Goal: Information Seeking & Learning: Learn about a topic

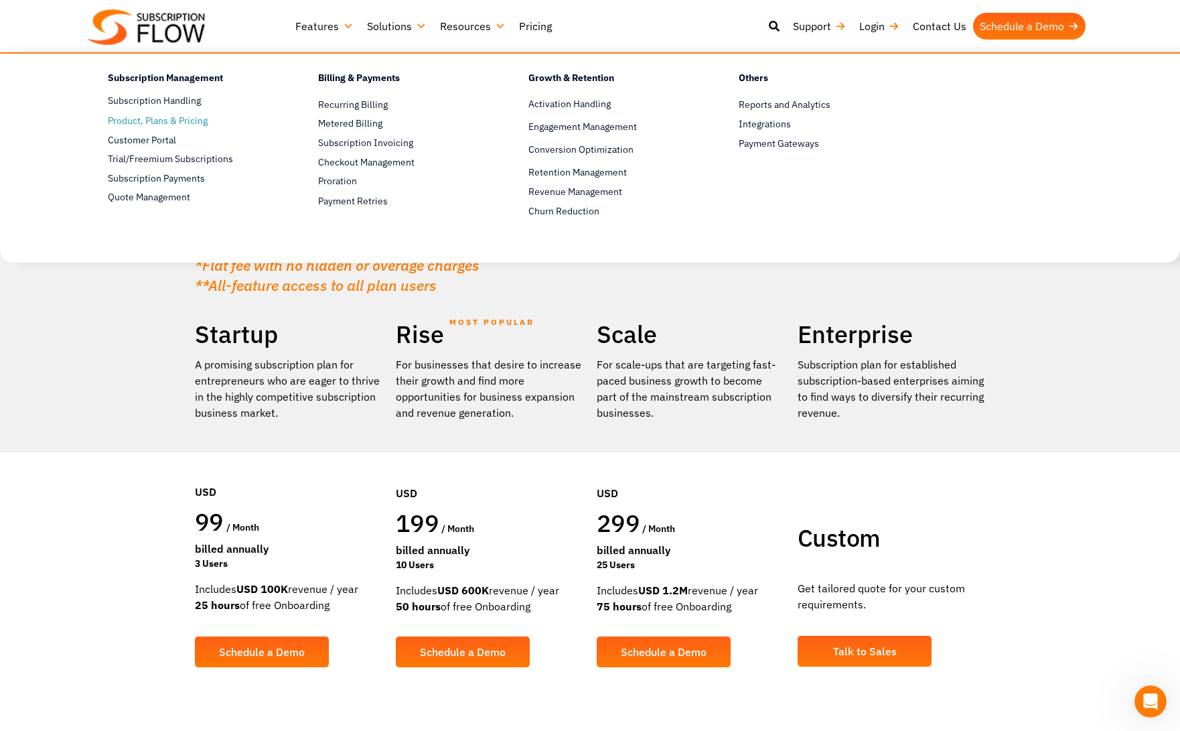
click at [152, 122] on span "Product, Plans & Pricing" at bounding box center [158, 121] width 100 height 14
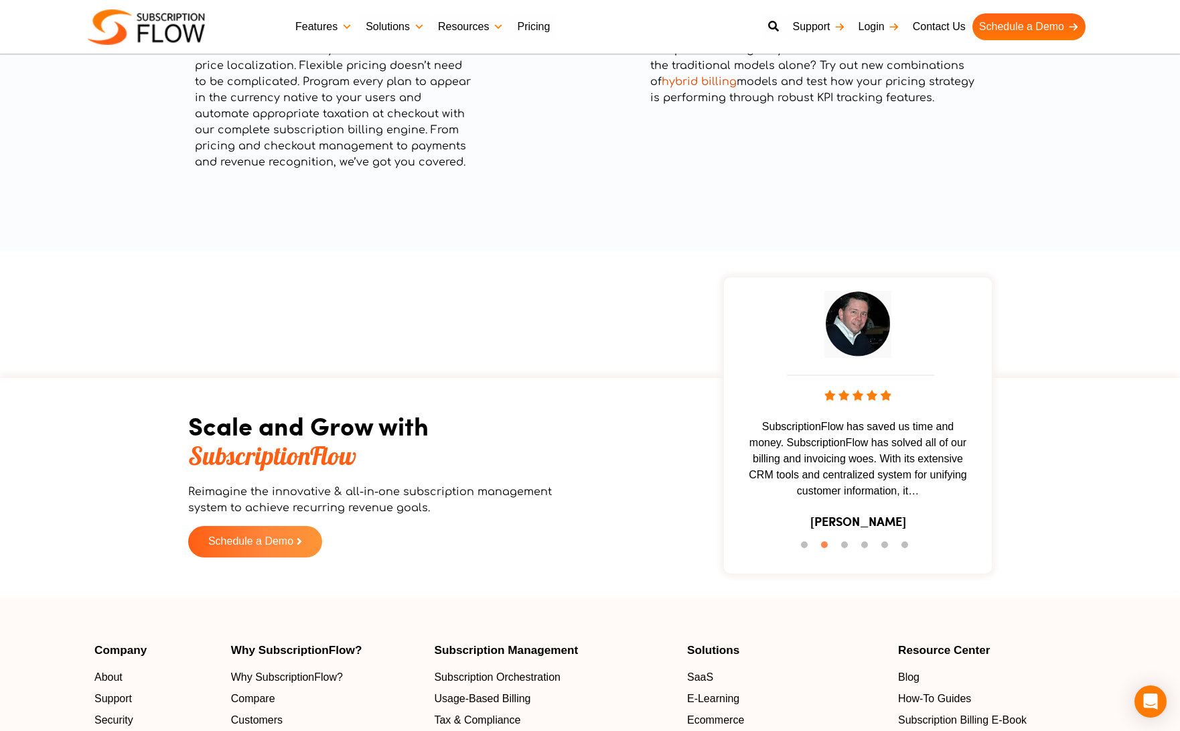
scroll to position [2261, 0]
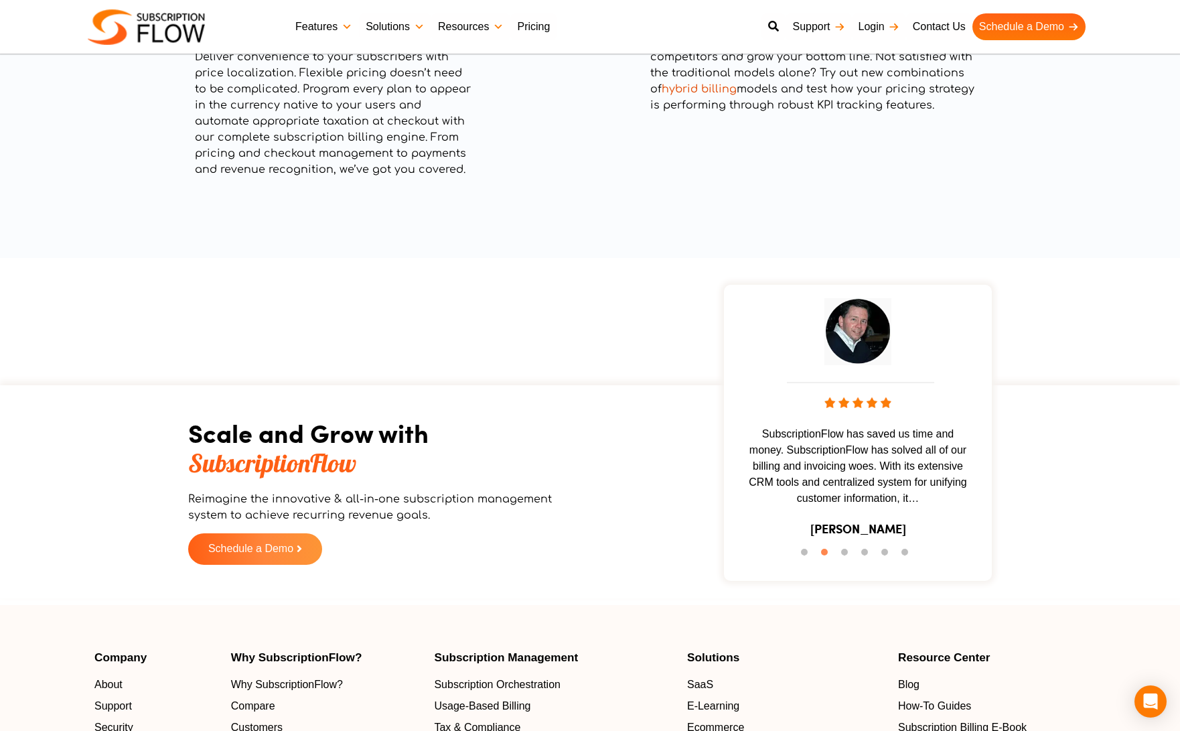
click at [900, 413] on div "SubscriptionFlow has saved us time and money. SubscriptionFlow has solved all o…" at bounding box center [858, 422] width 254 height 263
click at [827, 362] on img at bounding box center [857, 331] width 67 height 67
click at [810, 454] on span "SubscriptionFlow has saved us time and money. SubscriptionFlow has solved all o…" at bounding box center [858, 466] width 254 height 80
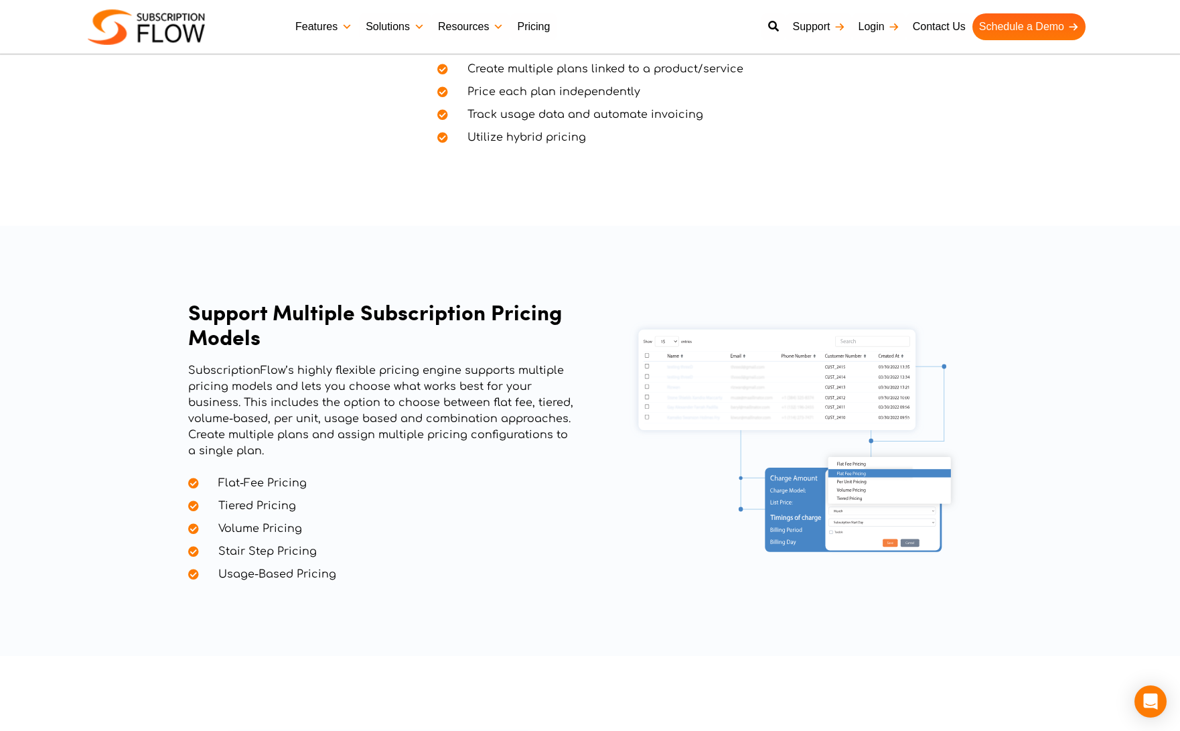
scroll to position [0, 0]
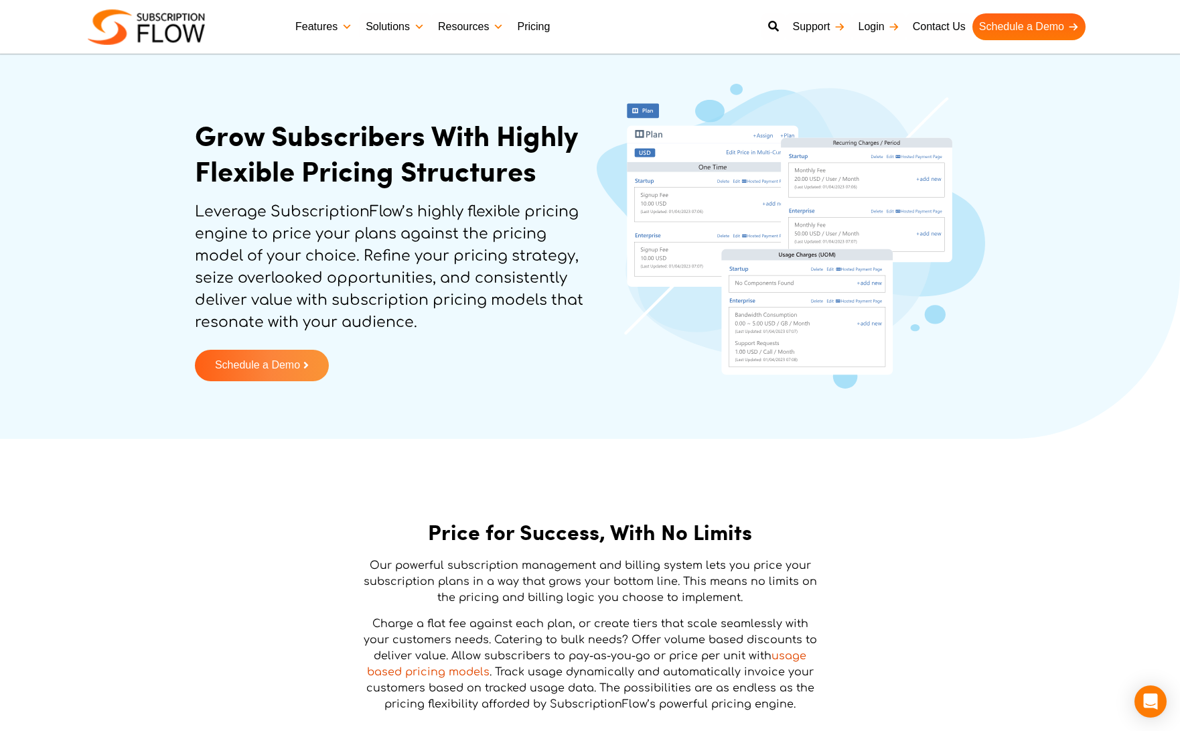
click at [531, 23] on link "Pricing" at bounding box center [533, 26] width 46 height 27
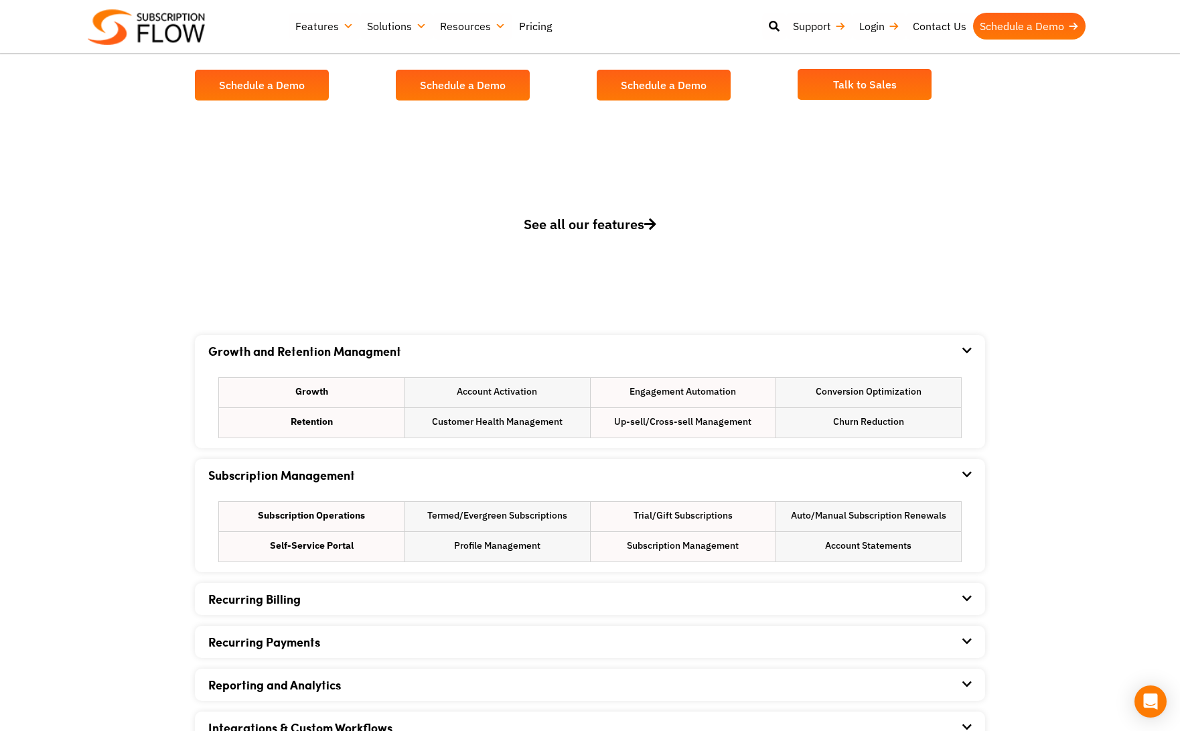
scroll to position [674, 0]
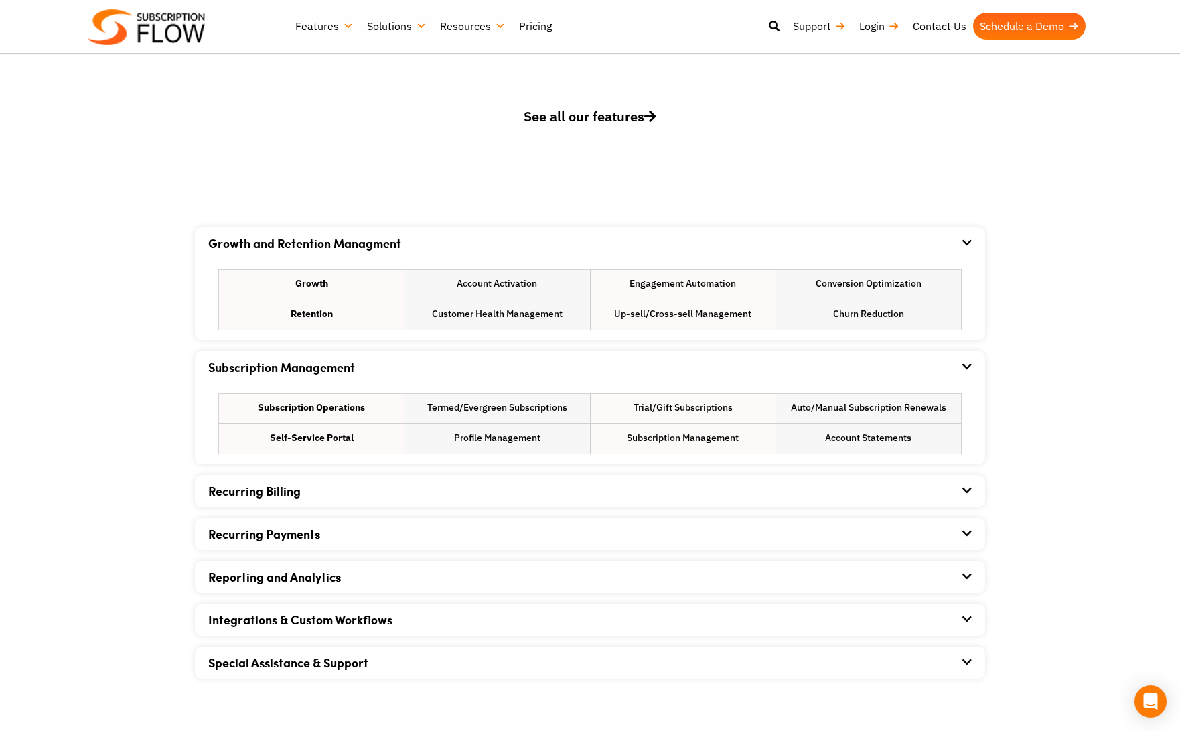
click at [356, 496] on div "Recurring Billing" at bounding box center [589, 491] width 763 height 32
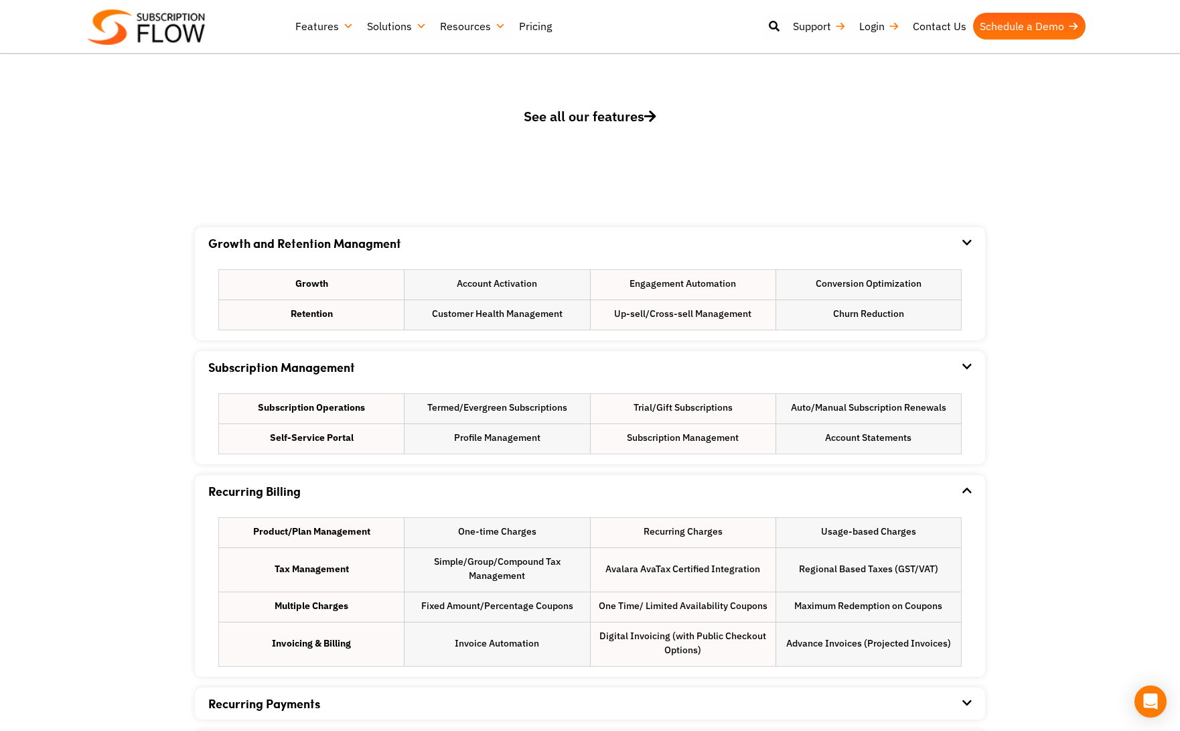
click at [356, 490] on div "Recurring Billing" at bounding box center [589, 491] width 763 height 32
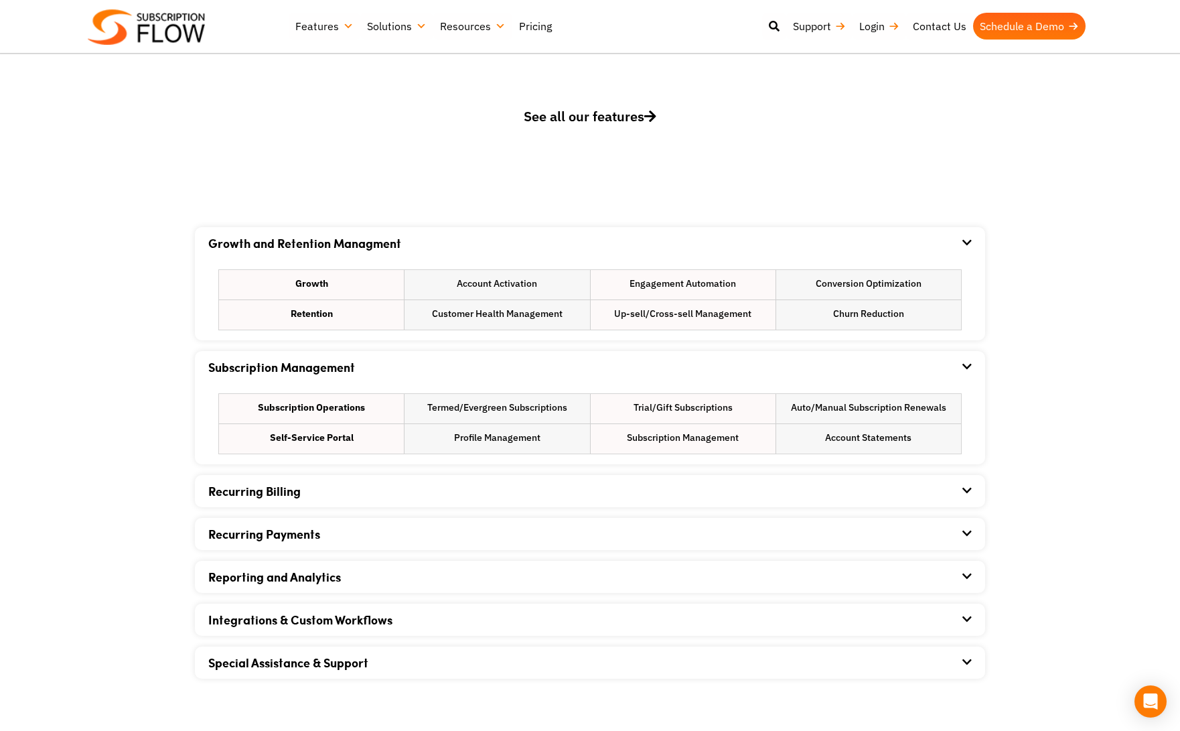
click at [368, 538] on div "Recurring Payments" at bounding box center [589, 534] width 763 height 32
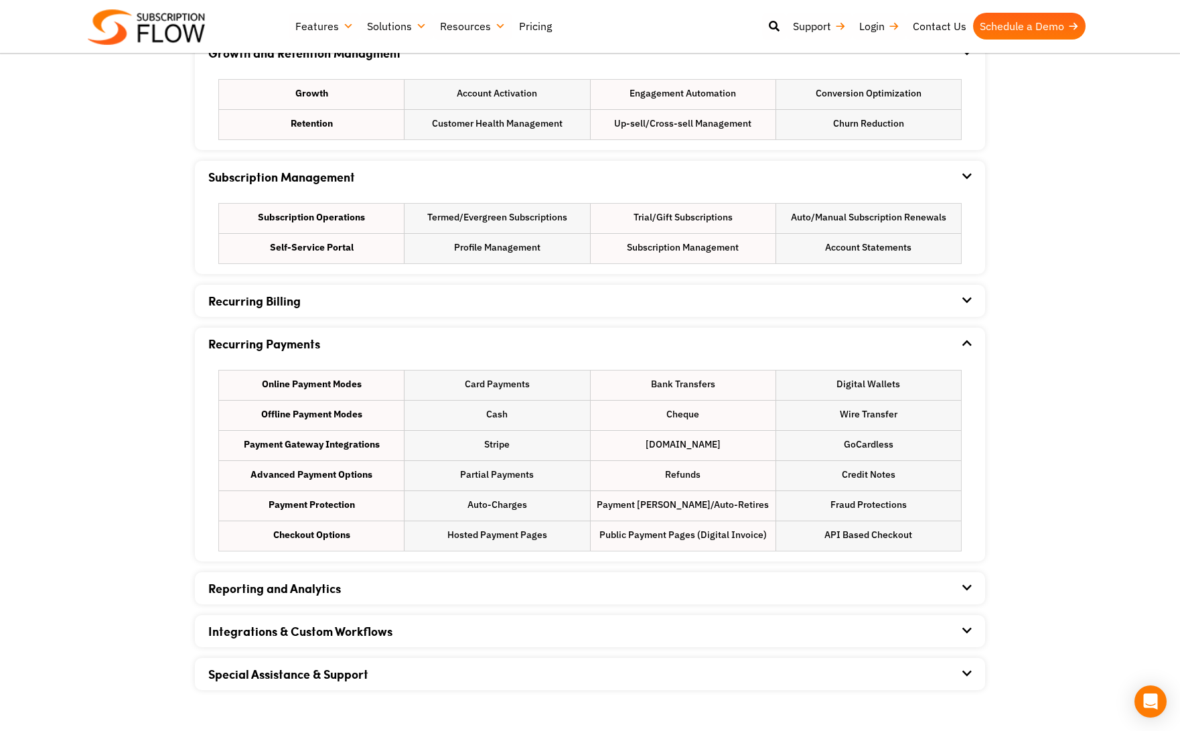
scroll to position [936, 0]
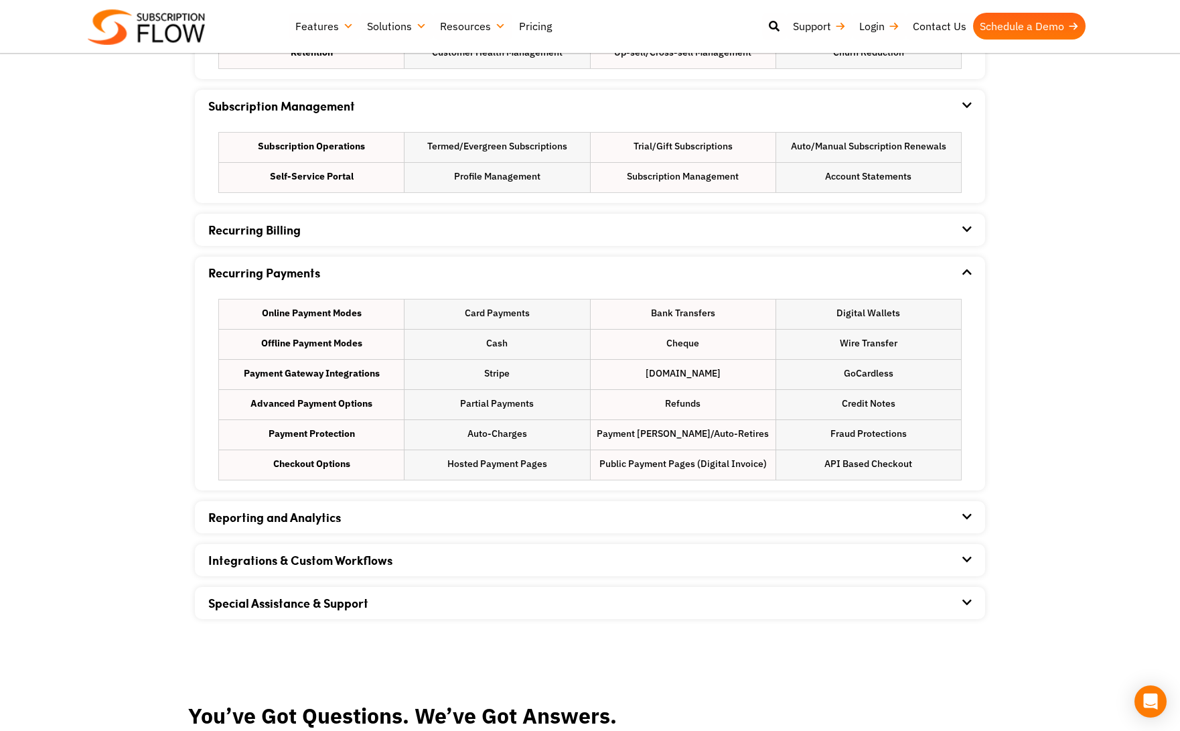
click at [374, 503] on div "Reporting and Analytics" at bounding box center [589, 517] width 763 height 32
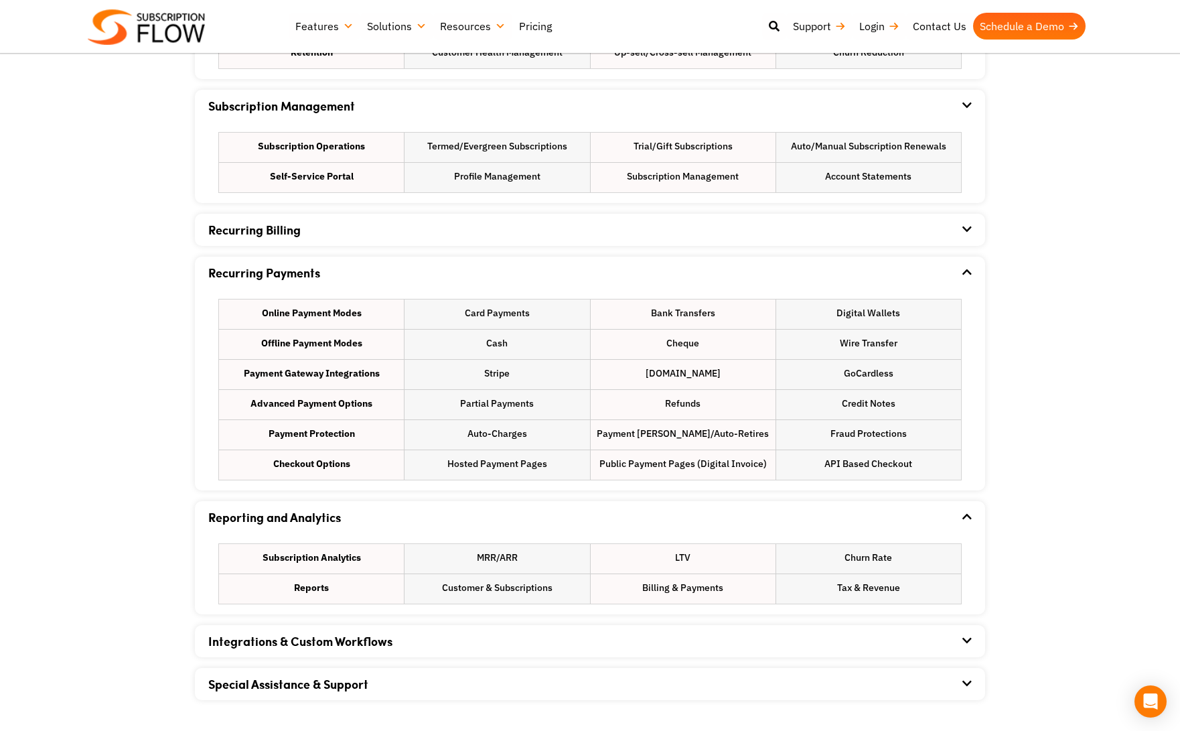
click at [370, 508] on div "Reporting and Analytics" at bounding box center [589, 517] width 763 height 32
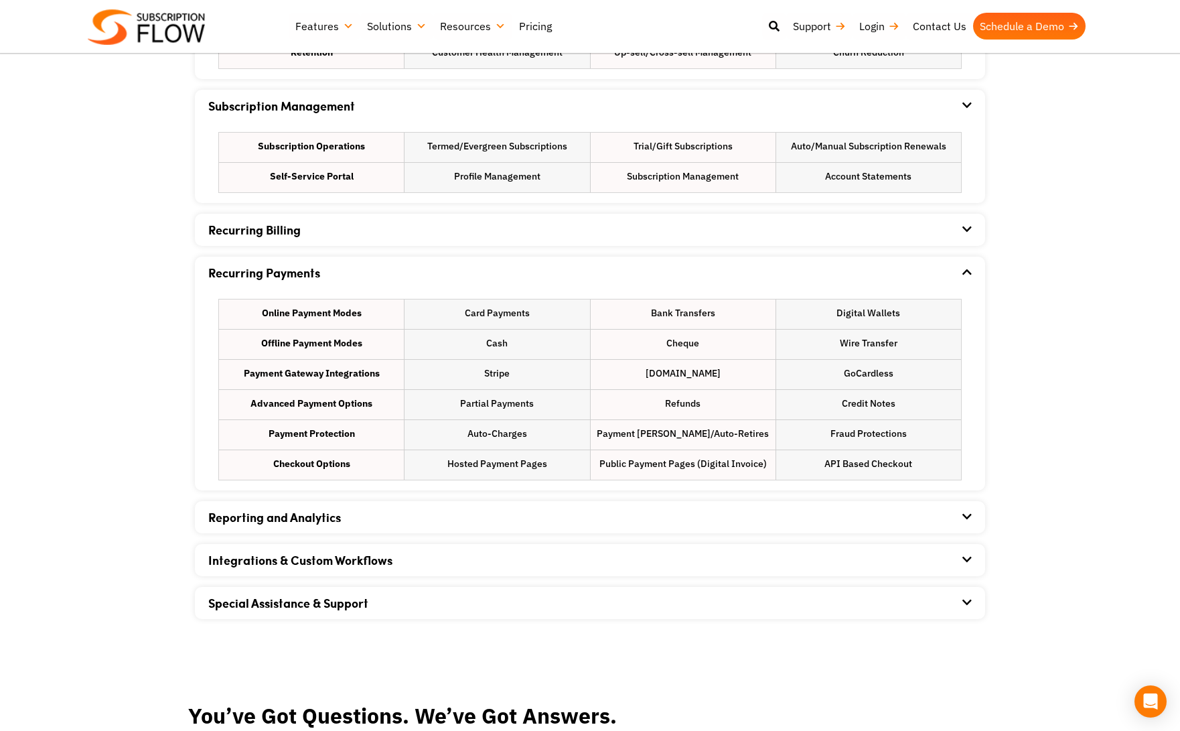
click at [366, 574] on div "Integrations & Custom Workflows" at bounding box center [589, 560] width 763 height 32
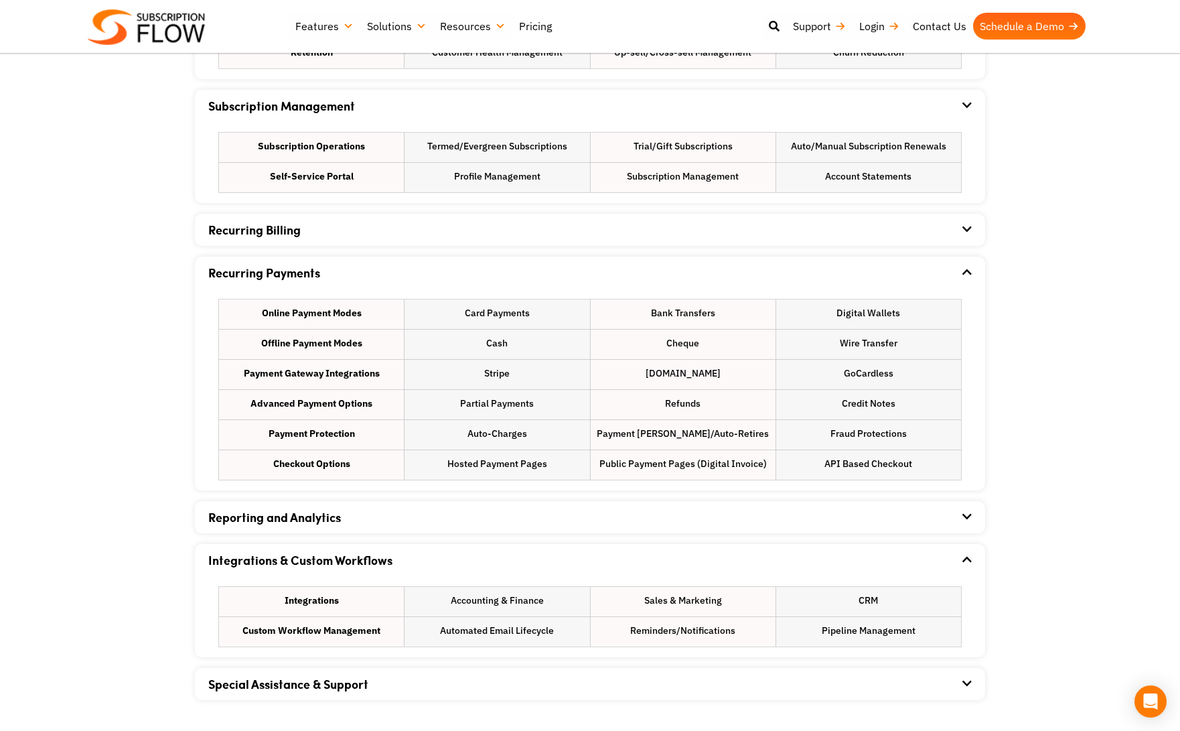
click at [338, 596] on strong "Integrations" at bounding box center [312, 600] width 54 height 14
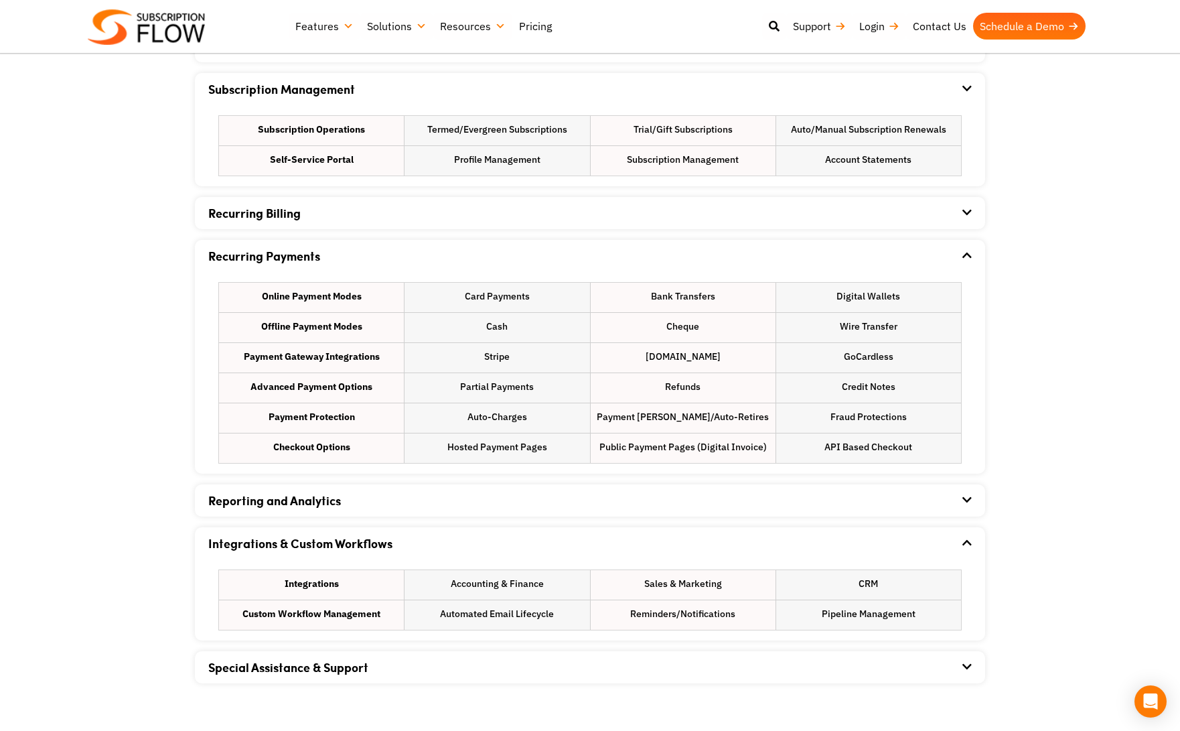
scroll to position [1111, 0]
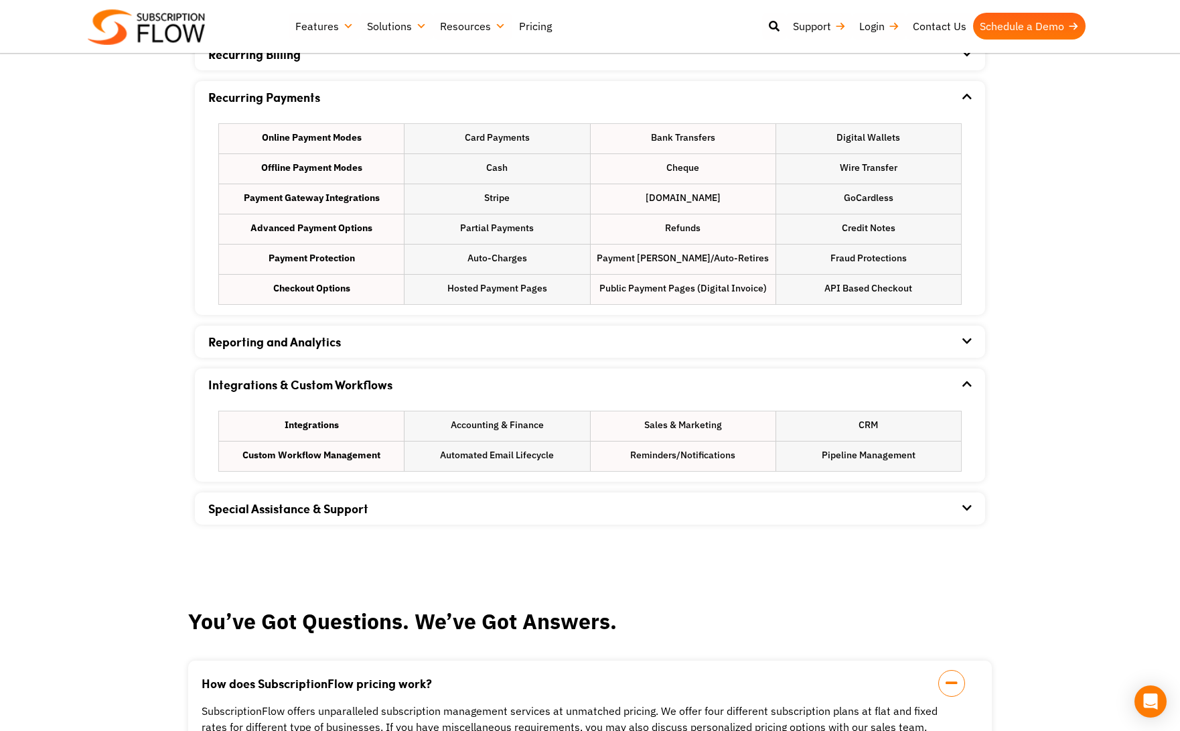
click at [368, 523] on div "Special Assistance & Support" at bounding box center [589, 508] width 763 height 32
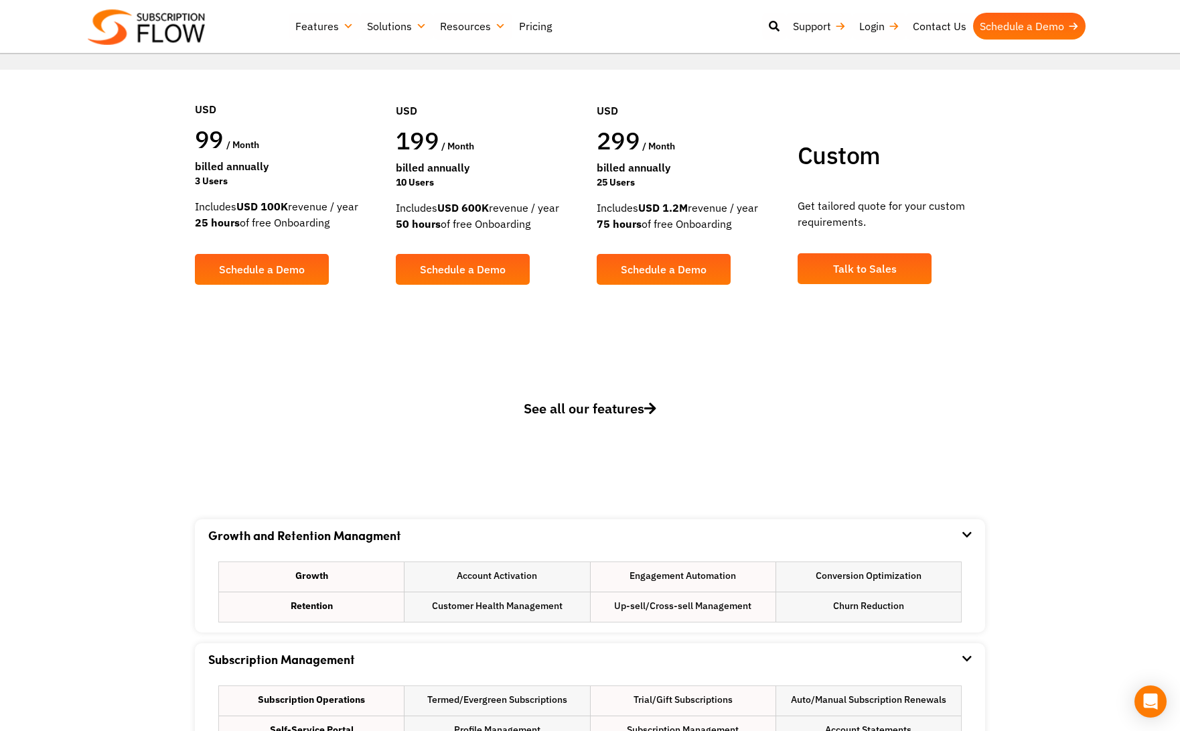
scroll to position [0, 0]
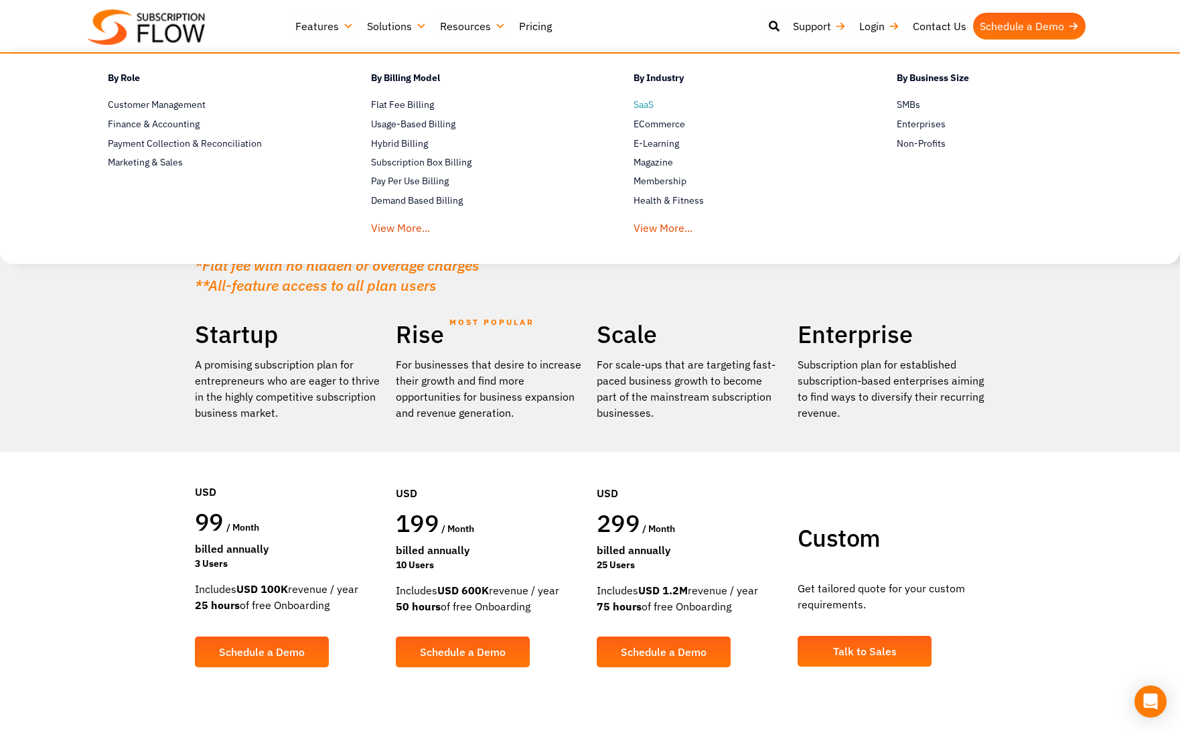
click at [646, 102] on span "SaaS" at bounding box center [644, 105] width 20 height 14
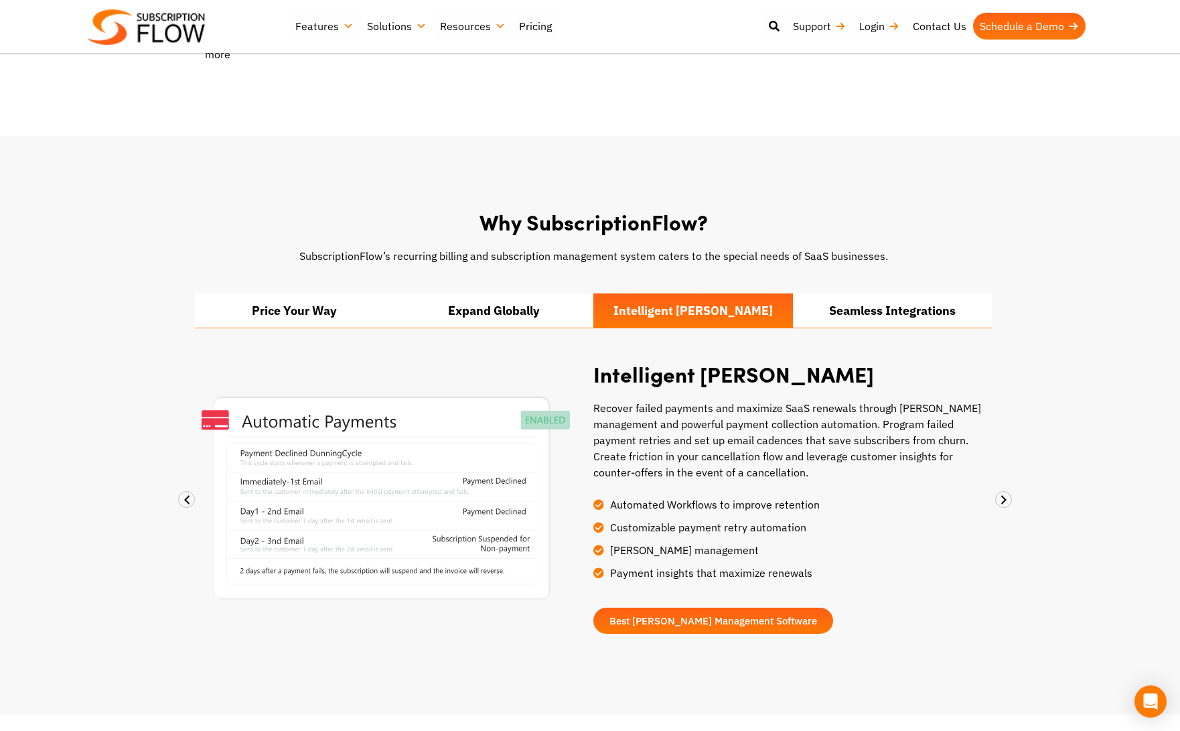
scroll to position [830, 0]
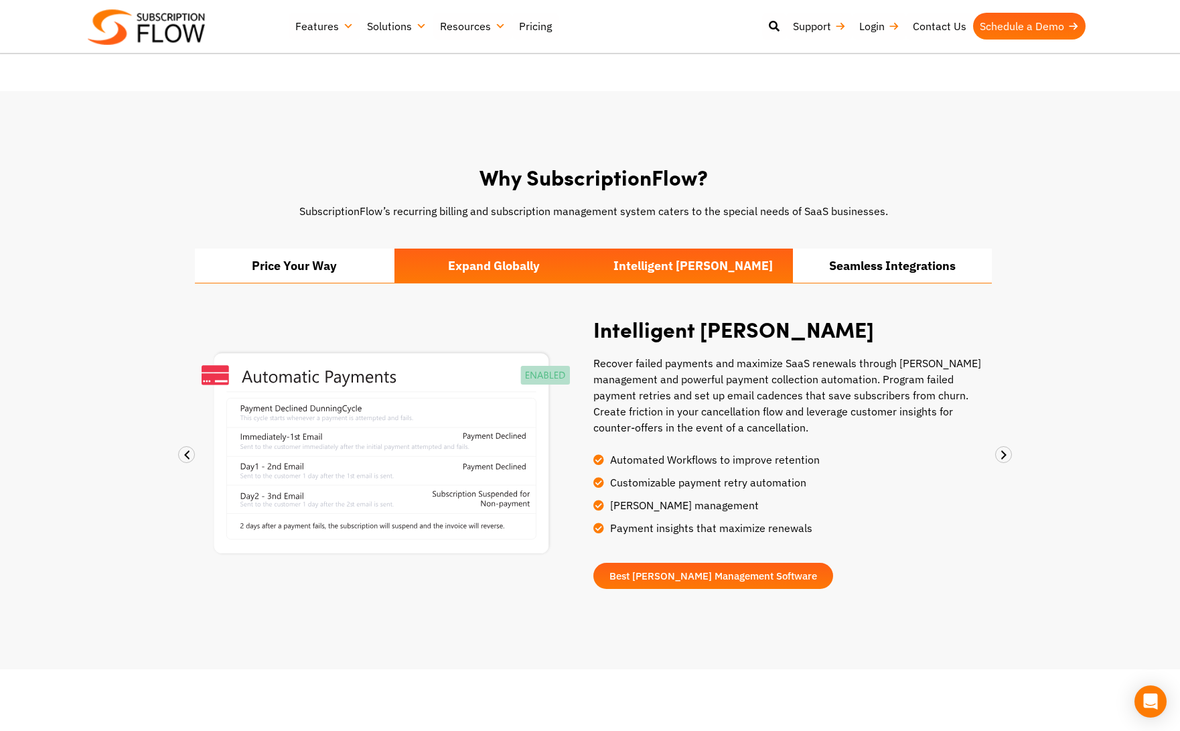
click at [437, 248] on li "Expand Globally" at bounding box center [494, 265] width 200 height 34
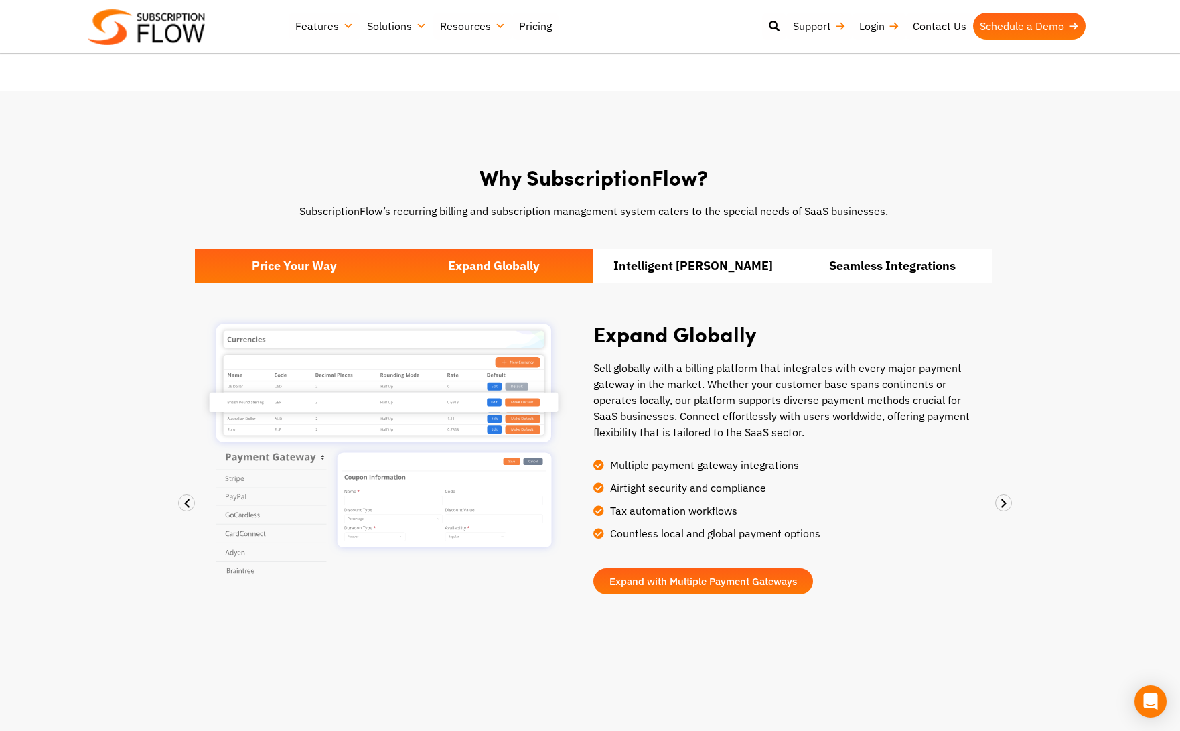
click at [301, 248] on li "Price Your Way" at bounding box center [295, 265] width 200 height 34
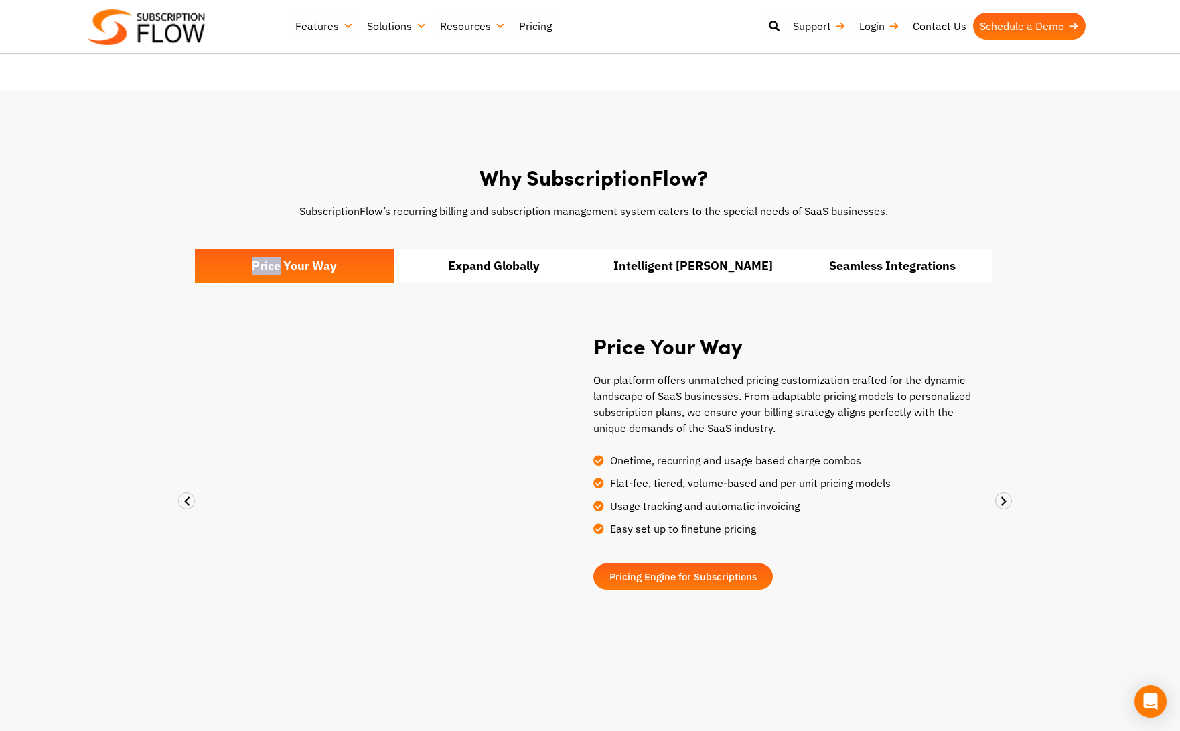
click at [301, 248] on li "Price Your Way" at bounding box center [295, 265] width 200 height 34
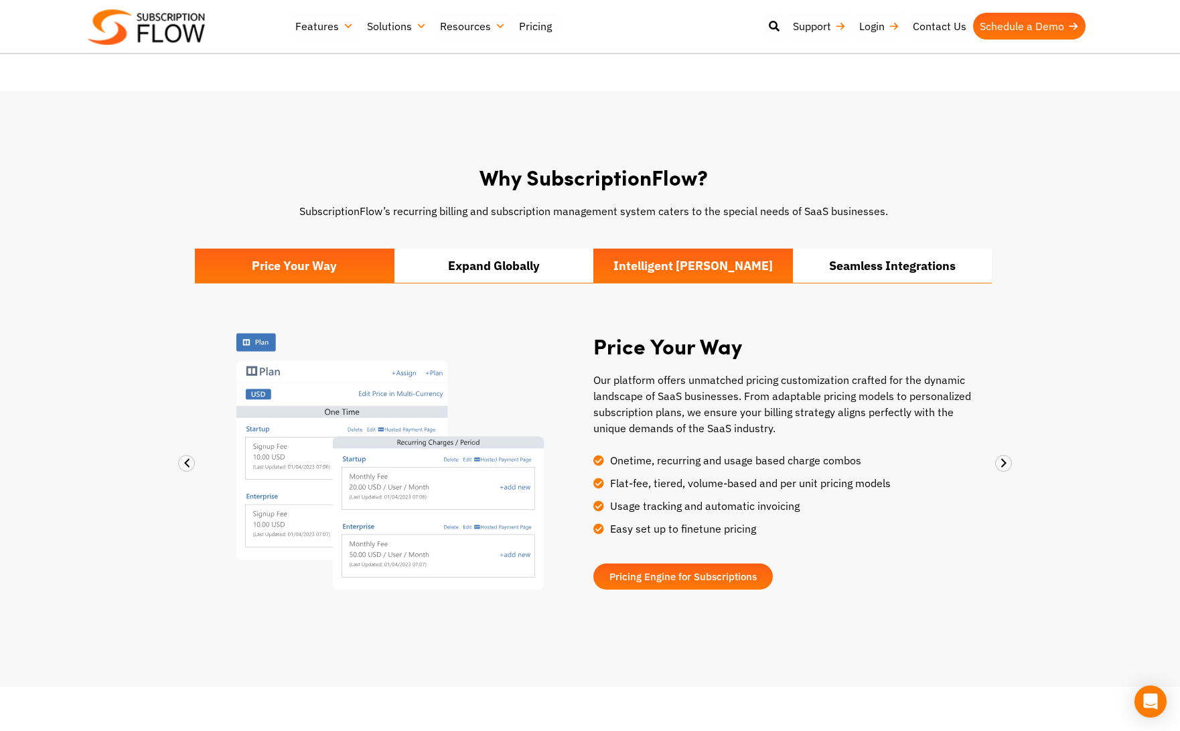
click at [745, 260] on li "Intelligent Dunning" at bounding box center [693, 265] width 200 height 34
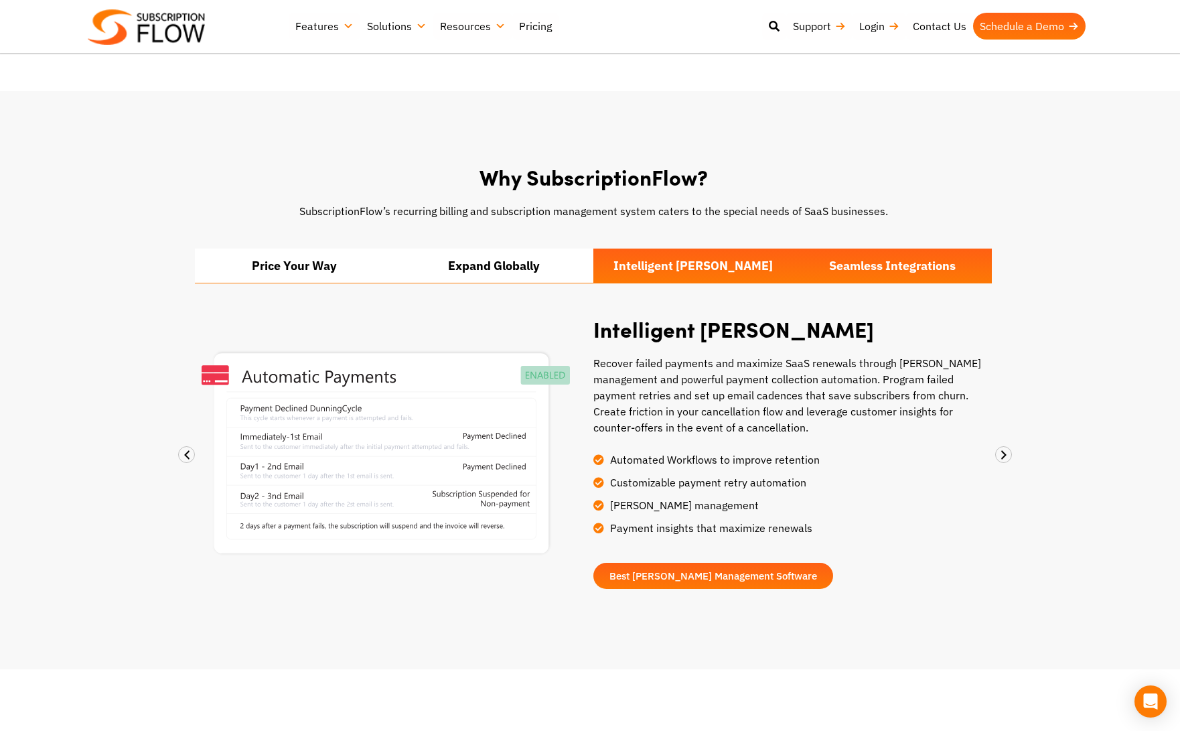
click at [847, 252] on li "Seamless Integrations" at bounding box center [893, 265] width 200 height 34
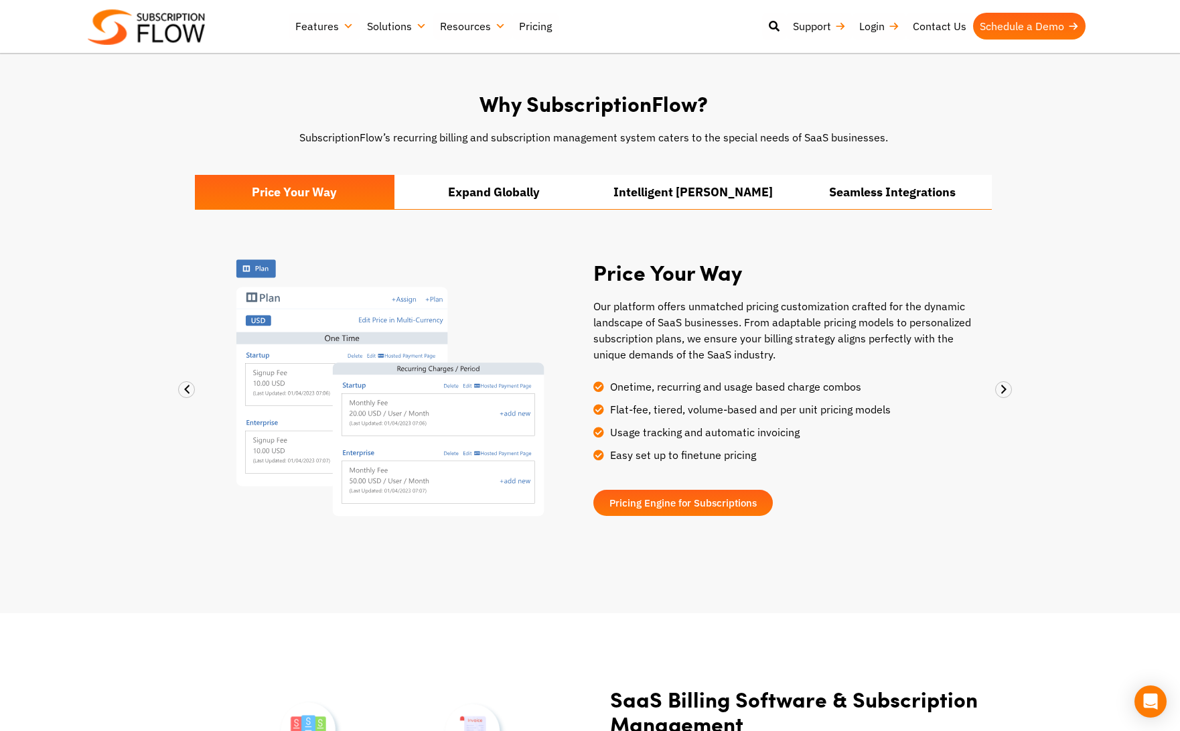
scroll to position [0, 0]
